Goal: Transaction & Acquisition: Download file/media

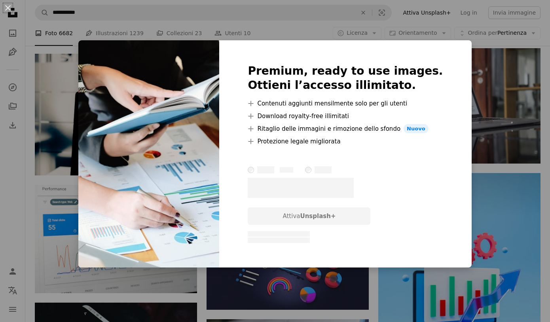
scroll to position [369, 0]
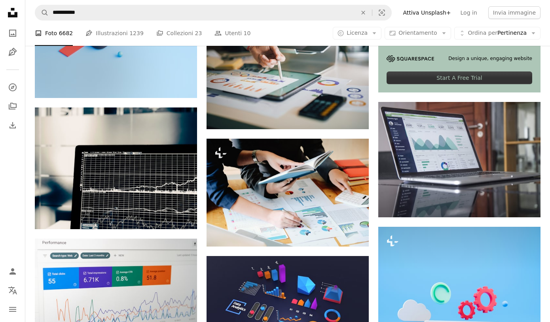
scroll to position [270, 0]
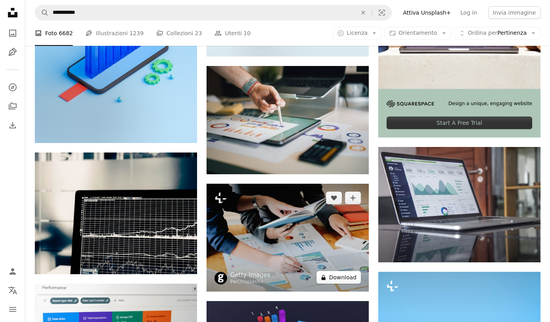
click at [329, 278] on button "A lock Download" at bounding box center [338, 277] width 44 height 13
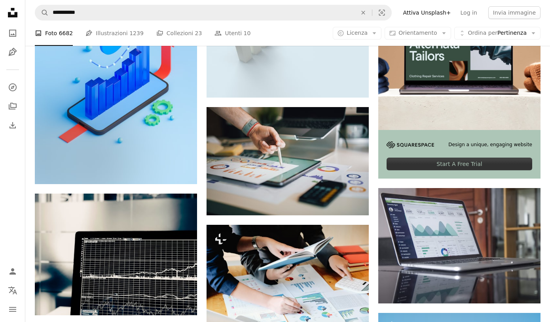
scroll to position [228, 0]
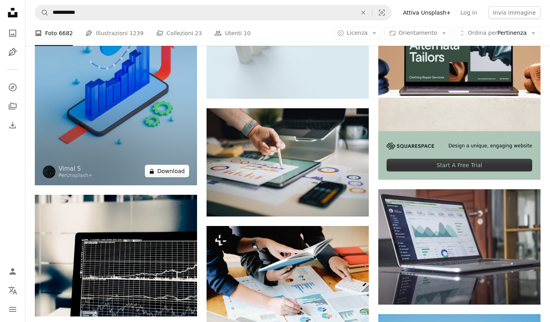
click at [174, 171] on button "A lock Download" at bounding box center [167, 171] width 44 height 13
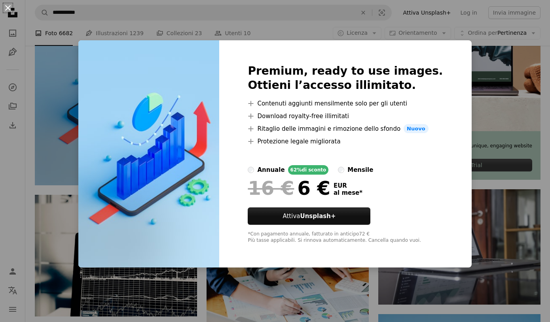
click at [8, 9] on button "An X shape" at bounding box center [7, 7] width 9 height 9
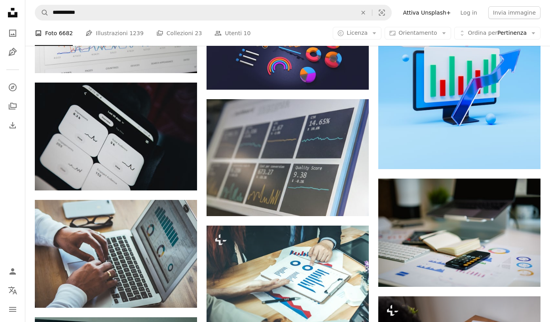
scroll to position [590, 0]
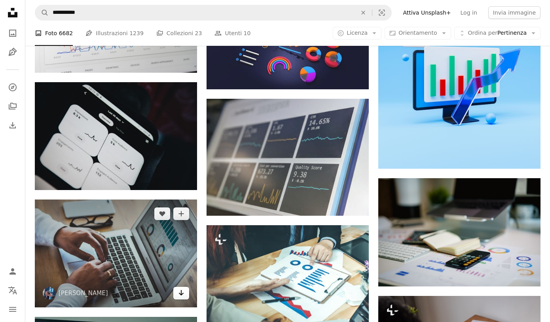
click at [181, 296] on icon "Arrow pointing down" at bounding box center [181, 292] width 6 height 9
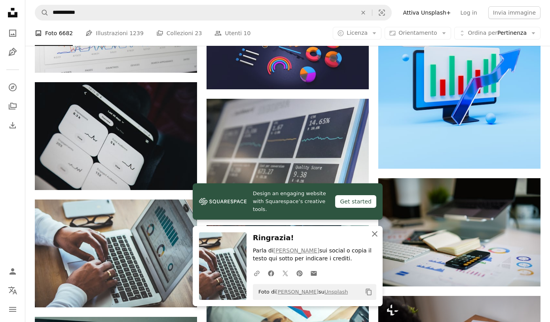
click at [376, 238] on icon "An X shape" at bounding box center [374, 233] width 9 height 9
